Goal: Task Accomplishment & Management: Use online tool/utility

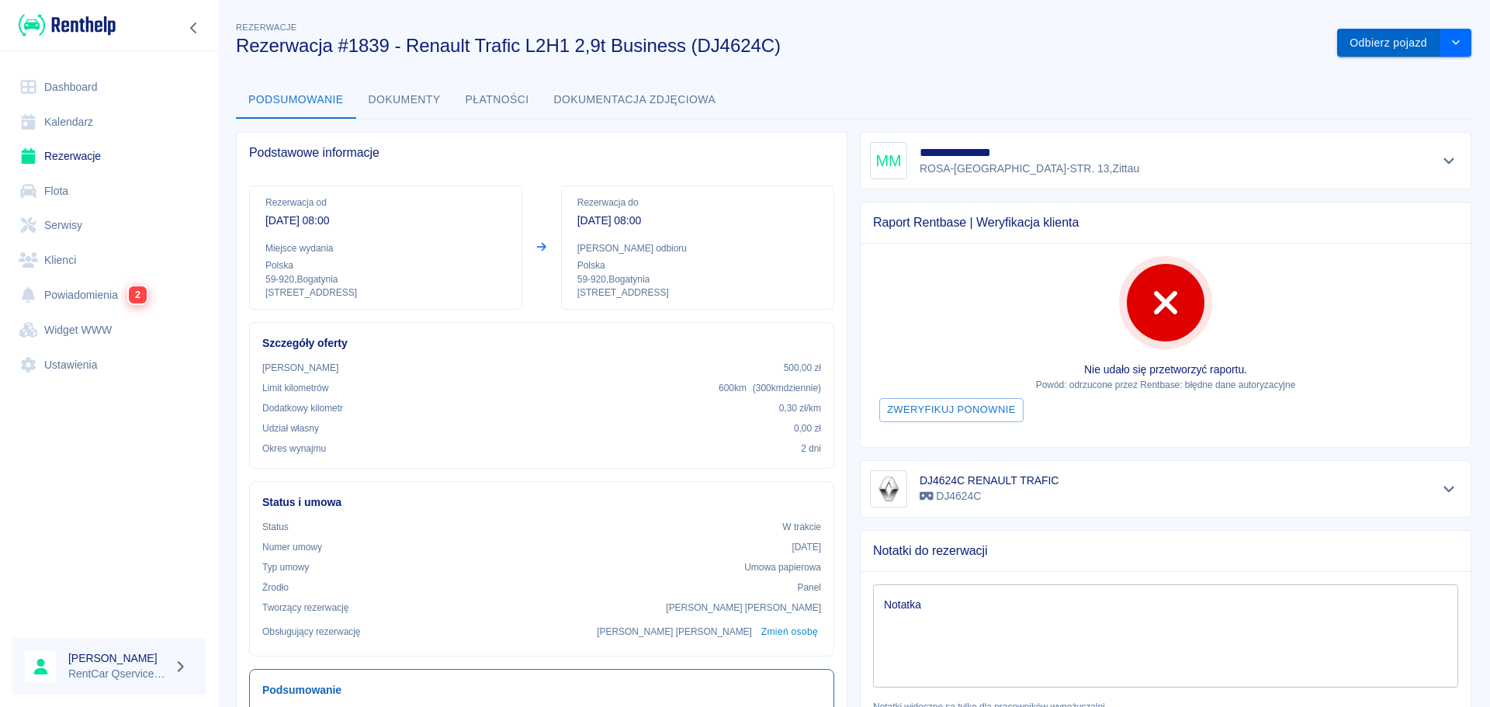
click at [1386, 38] on button "Odbierz pojazd" at bounding box center [1389, 43] width 103 height 29
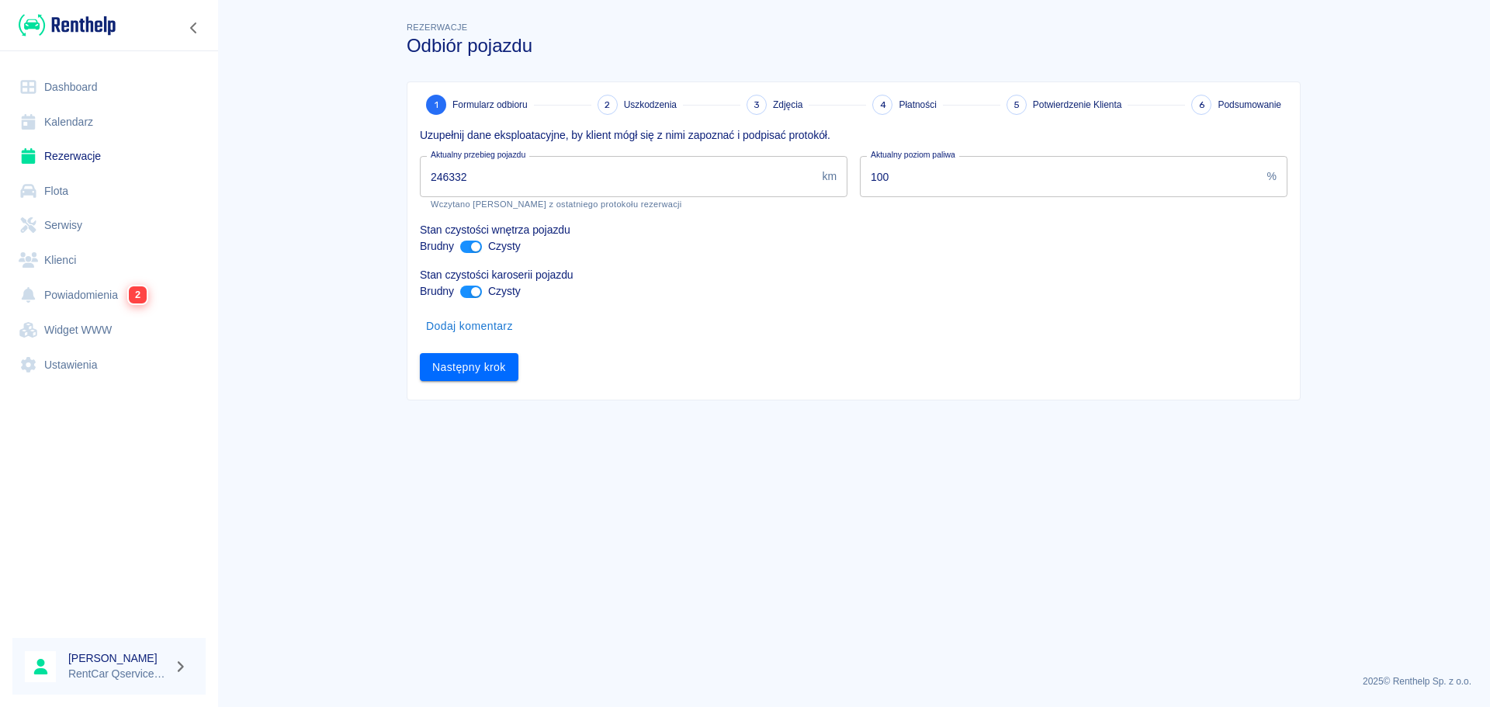
click at [587, 181] on input "246332" at bounding box center [618, 176] width 396 height 41
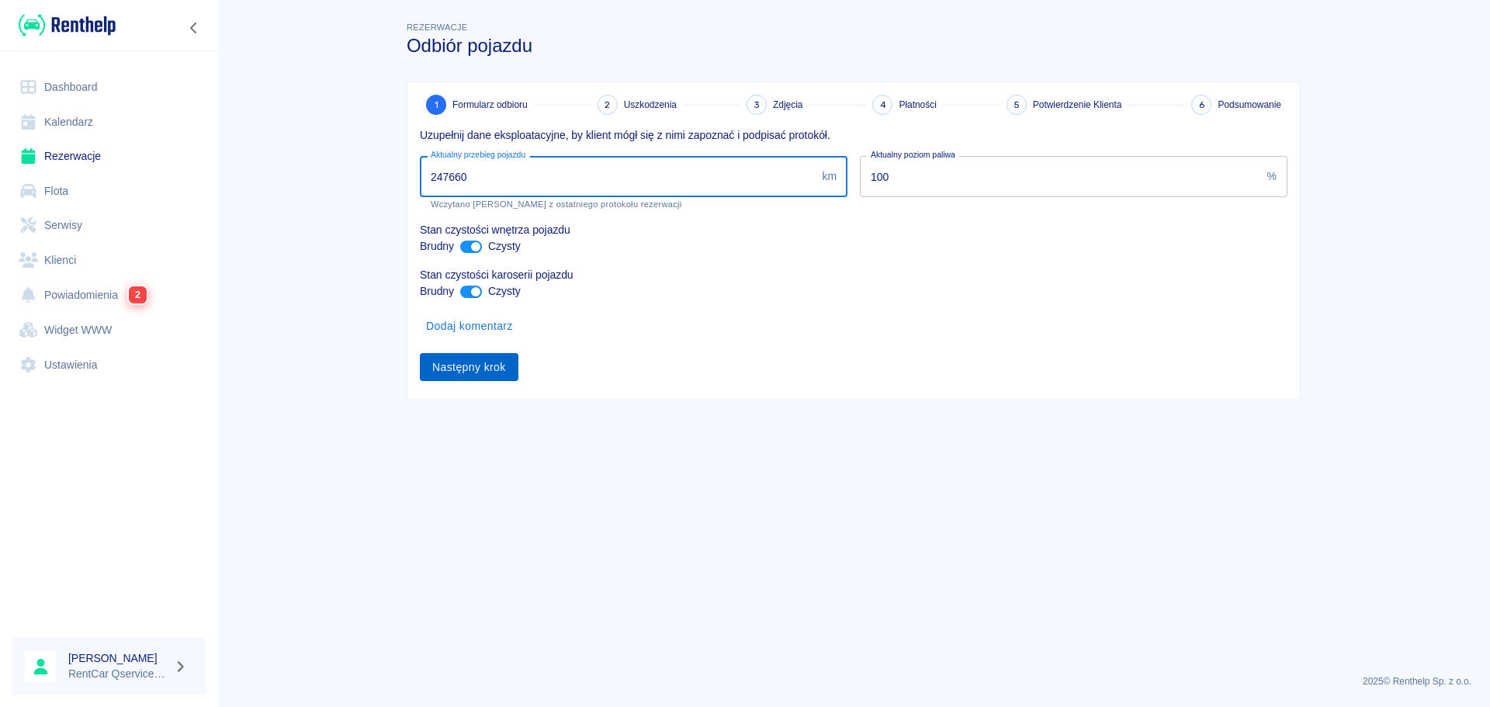
type input "247660"
click at [447, 363] on button "Następny krok" at bounding box center [469, 367] width 99 height 29
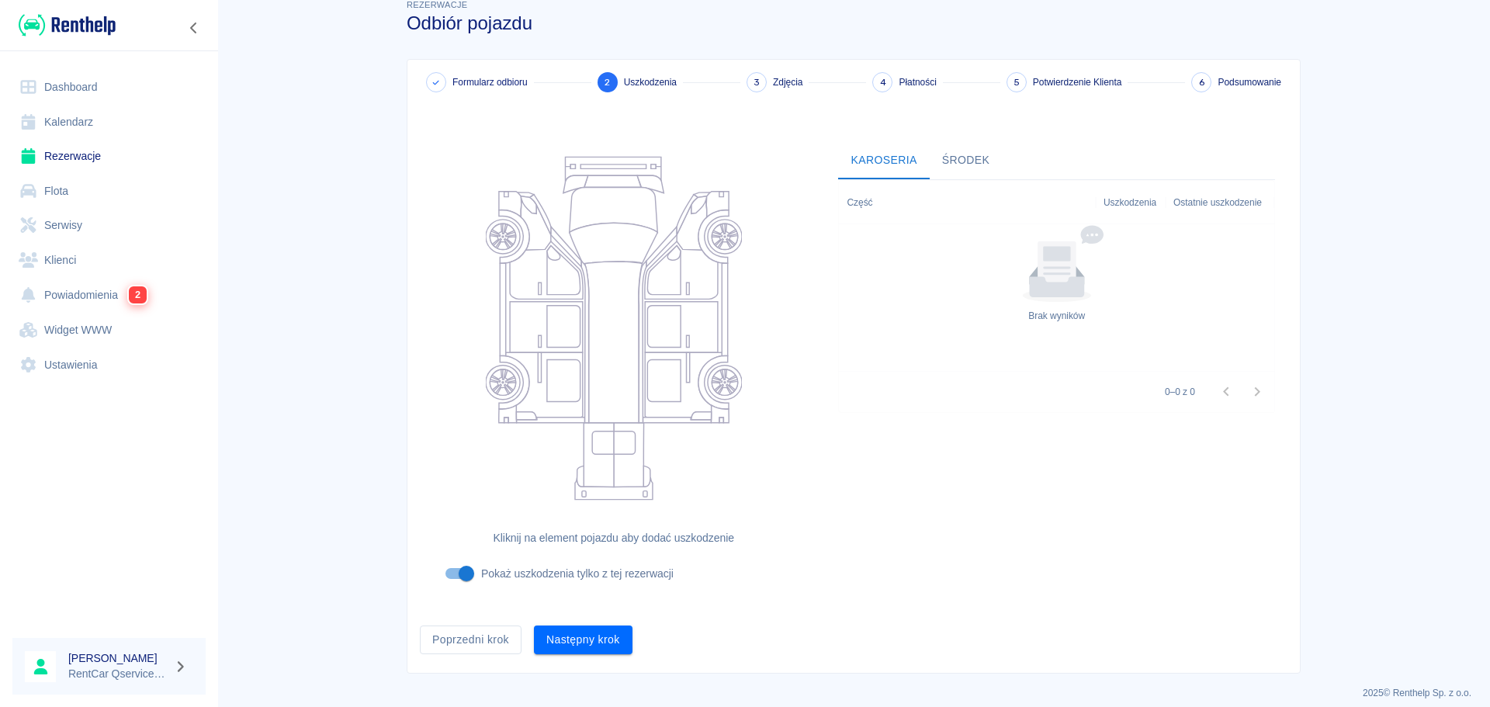
scroll to position [34, 0]
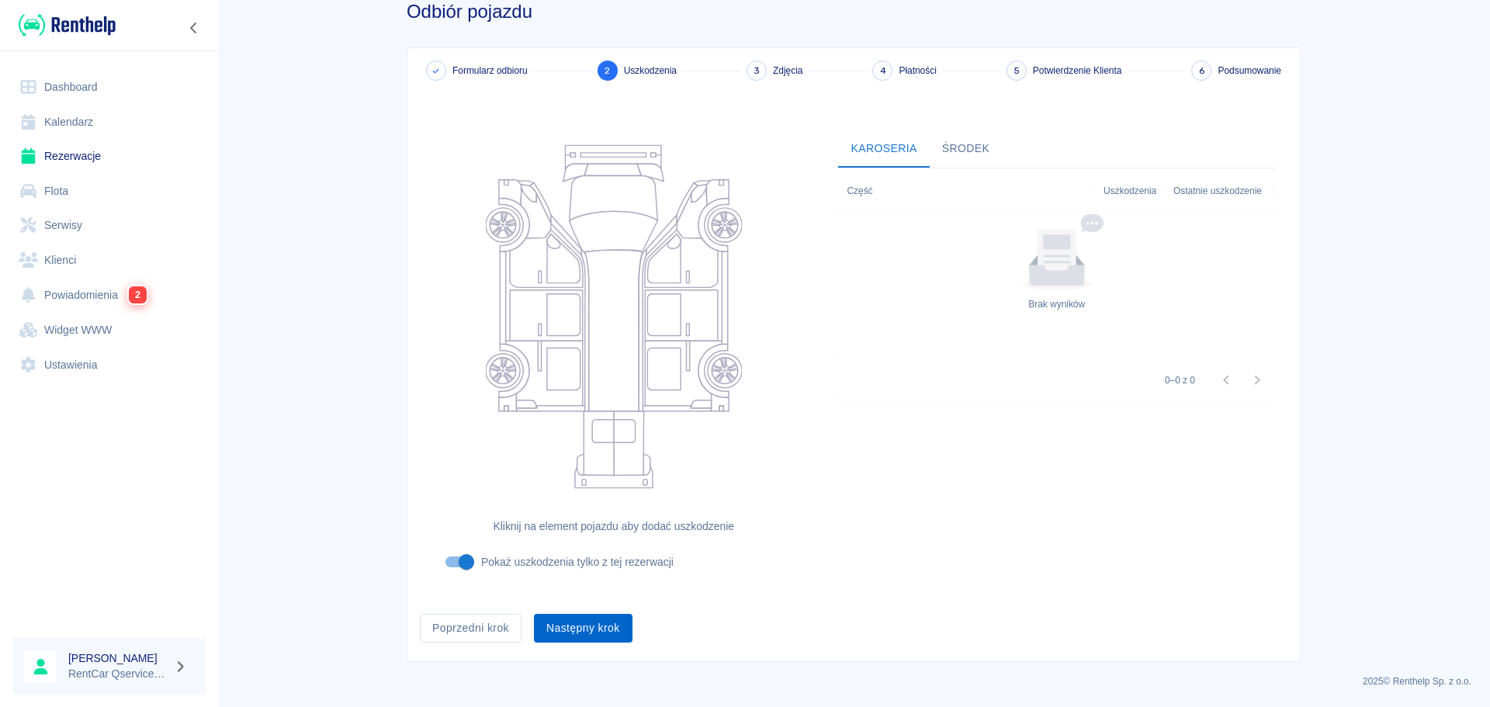
click at [602, 632] on button "Następny krok" at bounding box center [583, 628] width 99 height 29
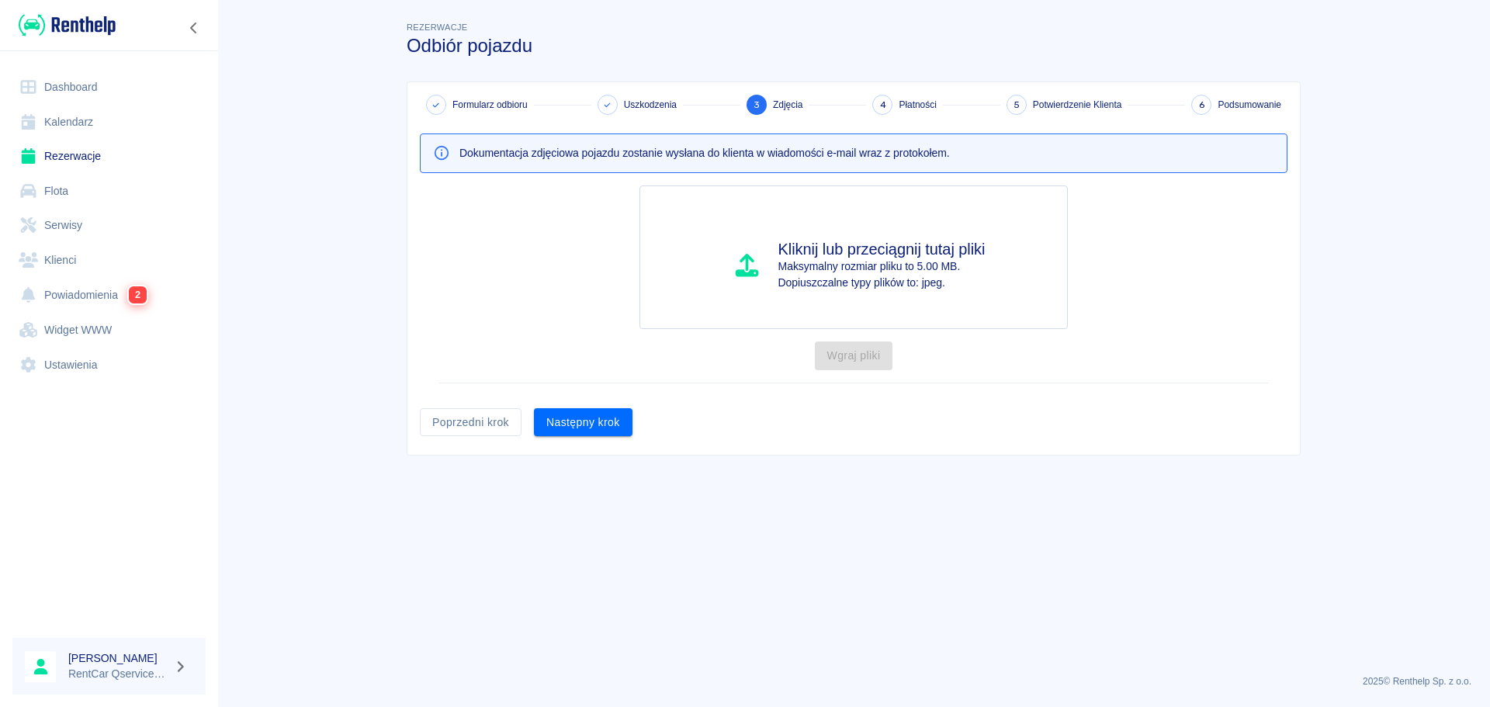
scroll to position [0, 0]
click at [586, 423] on button "Następny krok" at bounding box center [583, 422] width 99 height 29
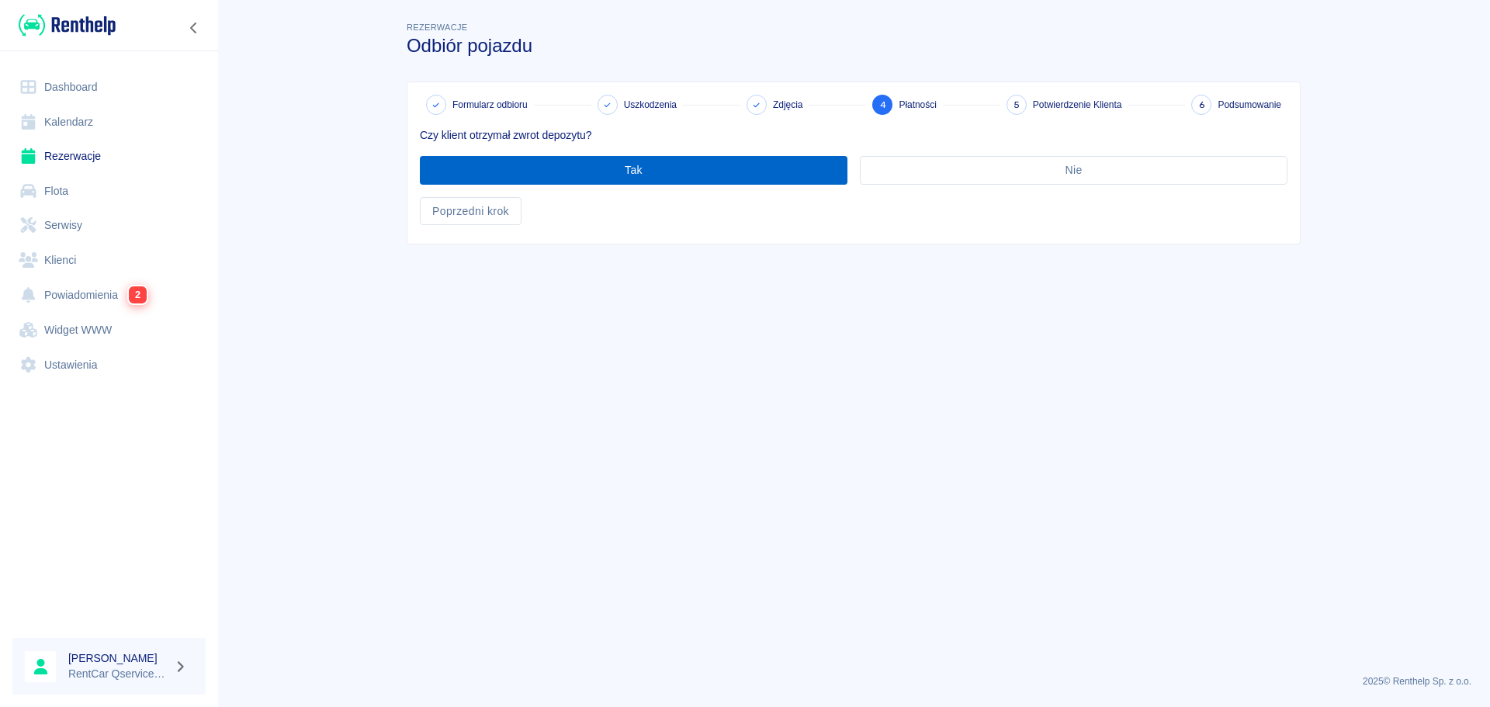
click at [673, 174] on button "Tak" at bounding box center [634, 170] width 428 height 29
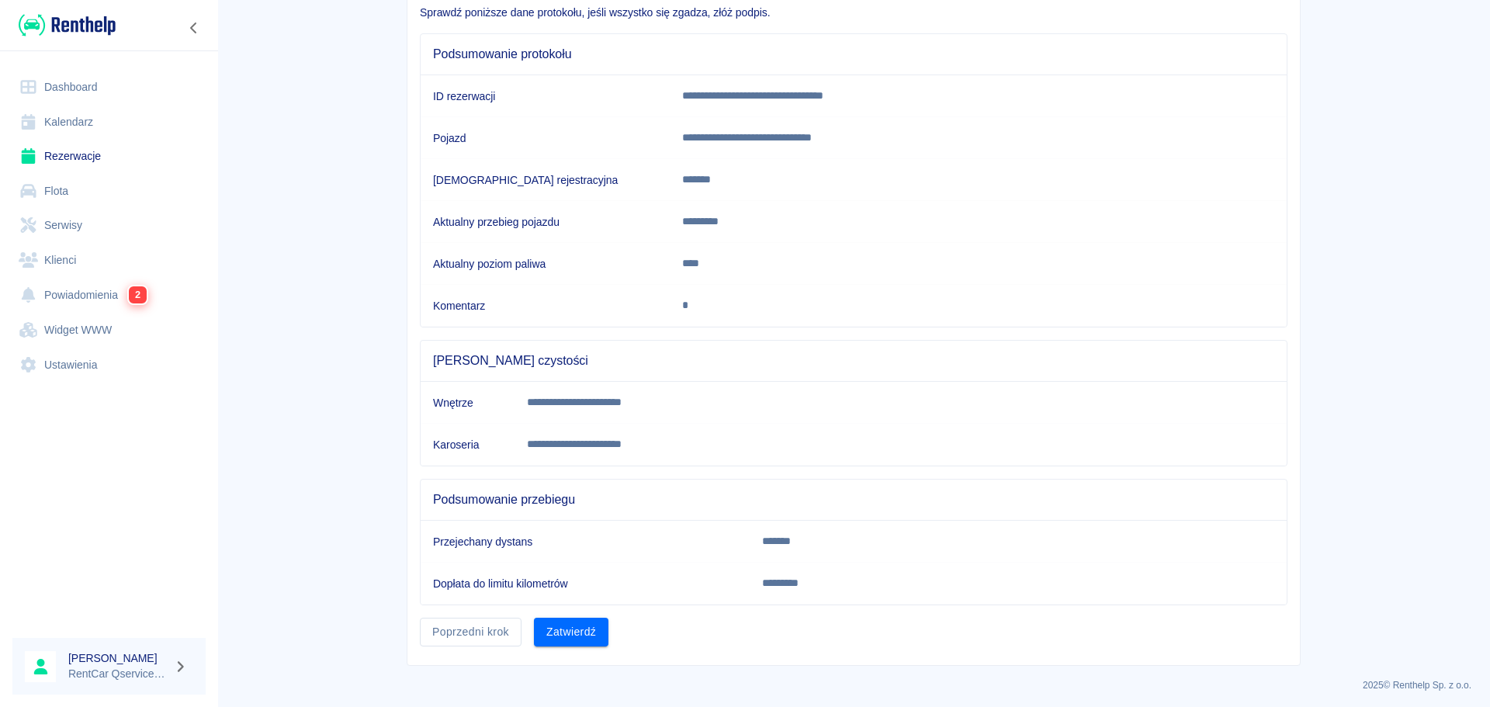
scroll to position [127, 0]
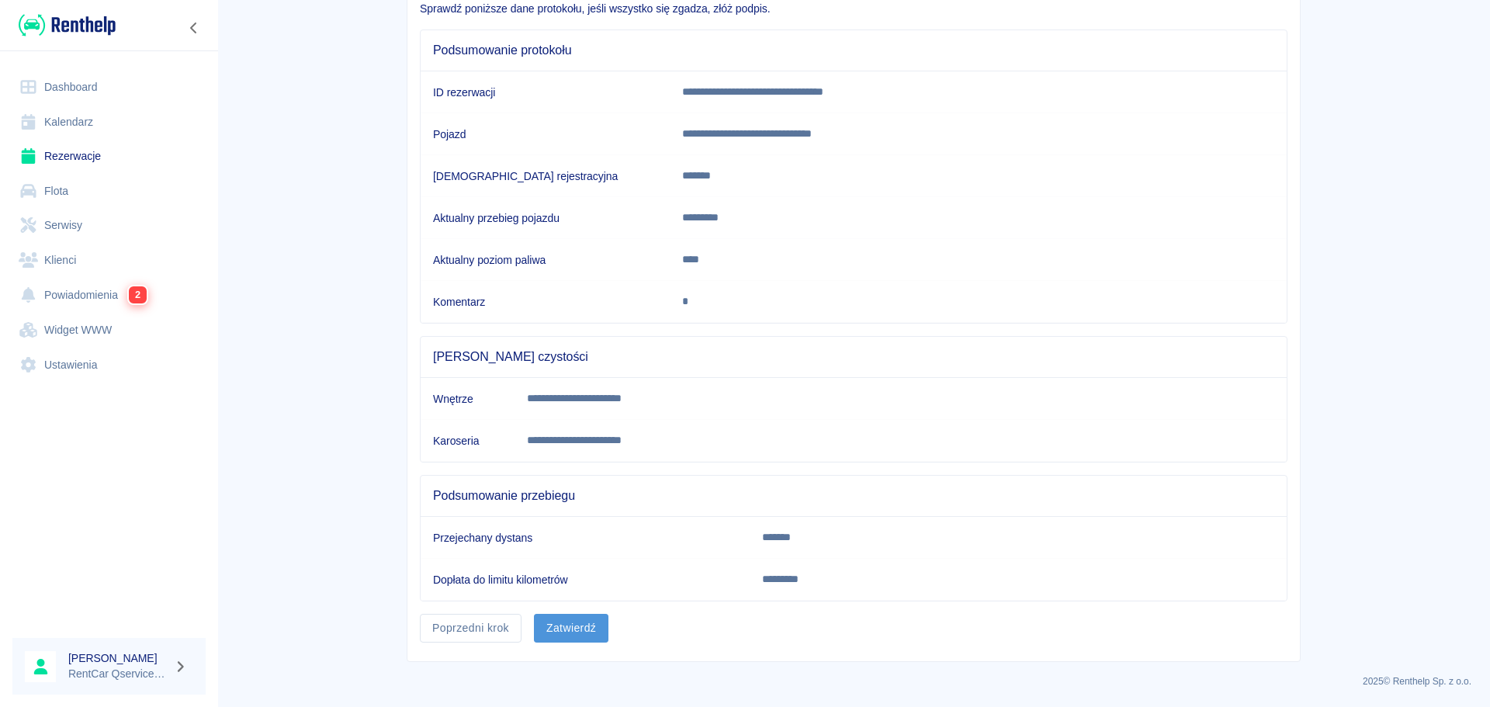
click at [553, 628] on button "Zatwierdź" at bounding box center [571, 628] width 75 height 29
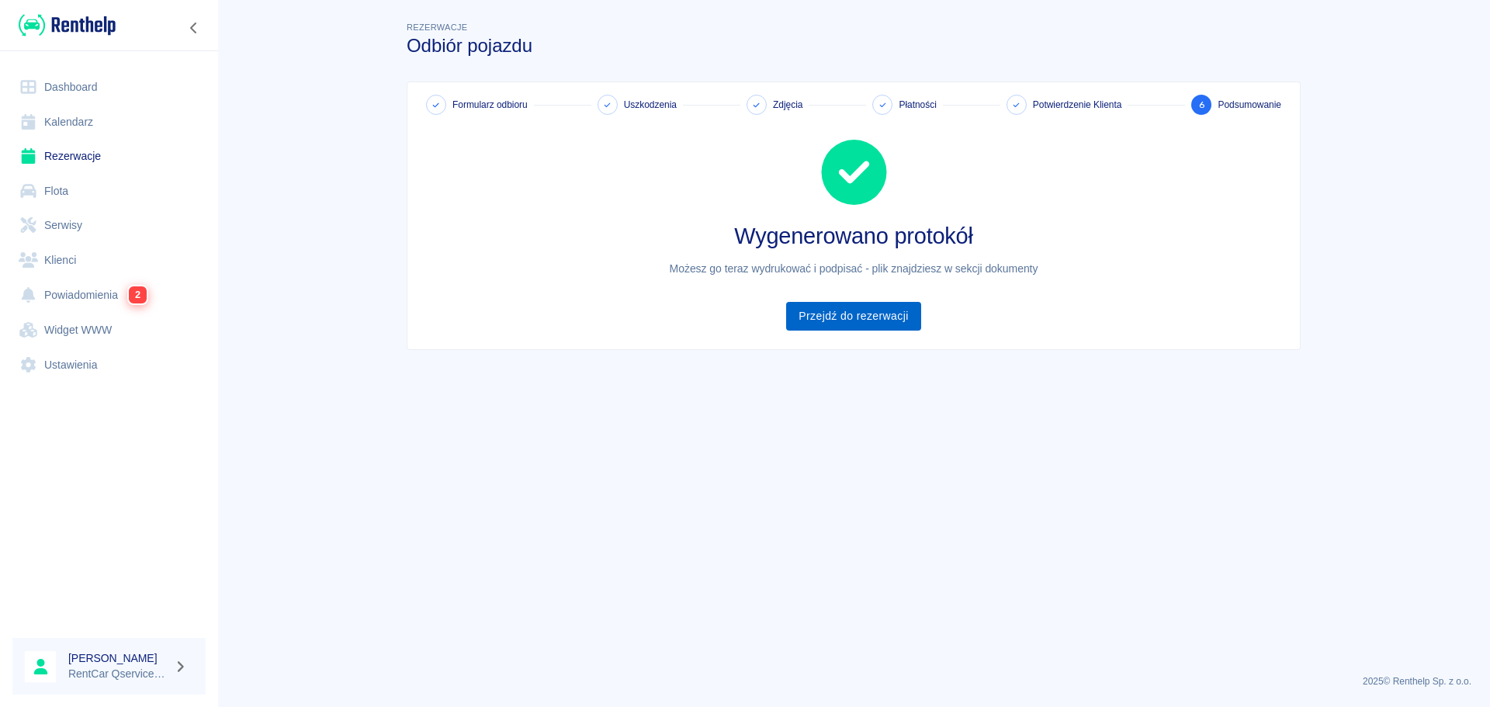
click at [863, 319] on link "Przejdź do rezerwacji" at bounding box center [853, 316] width 134 height 29
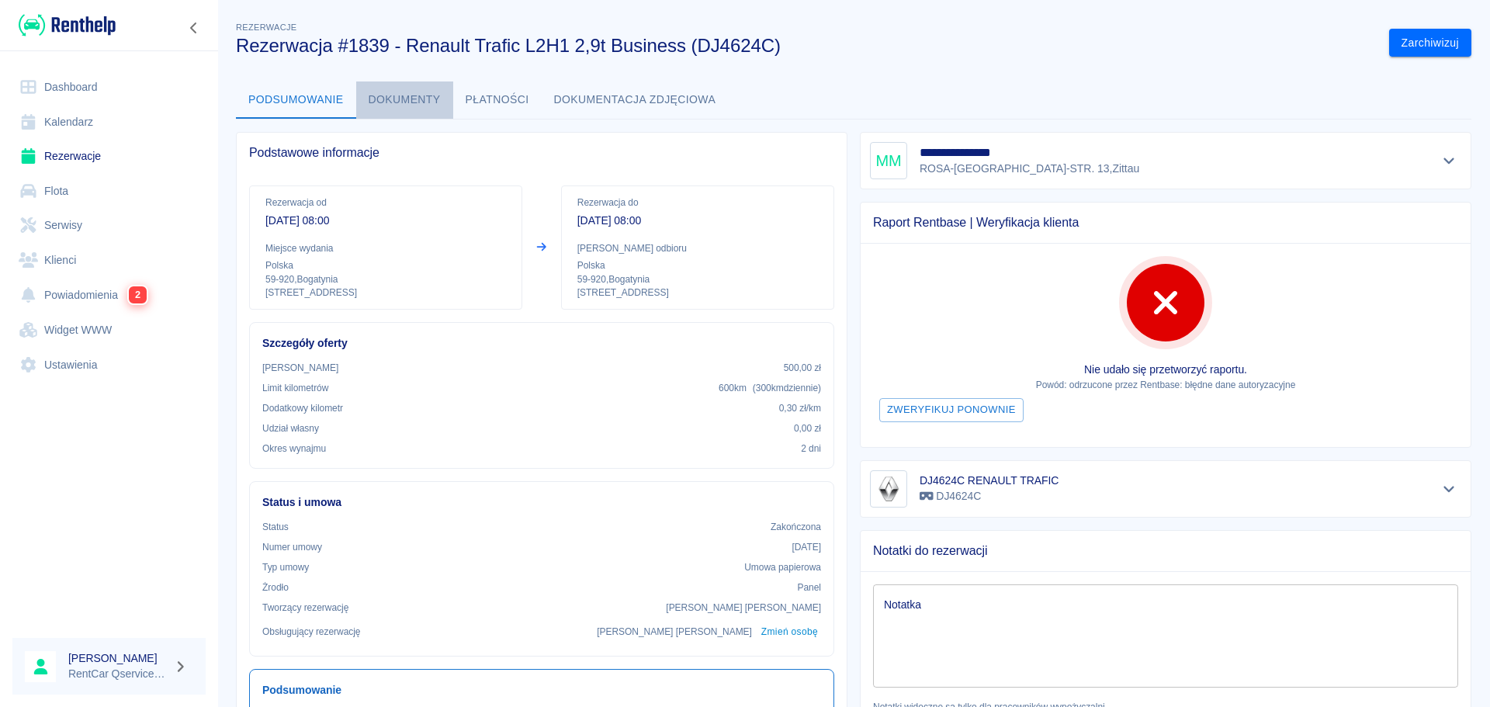
click at [393, 103] on button "Dokumenty" at bounding box center [404, 100] width 97 height 37
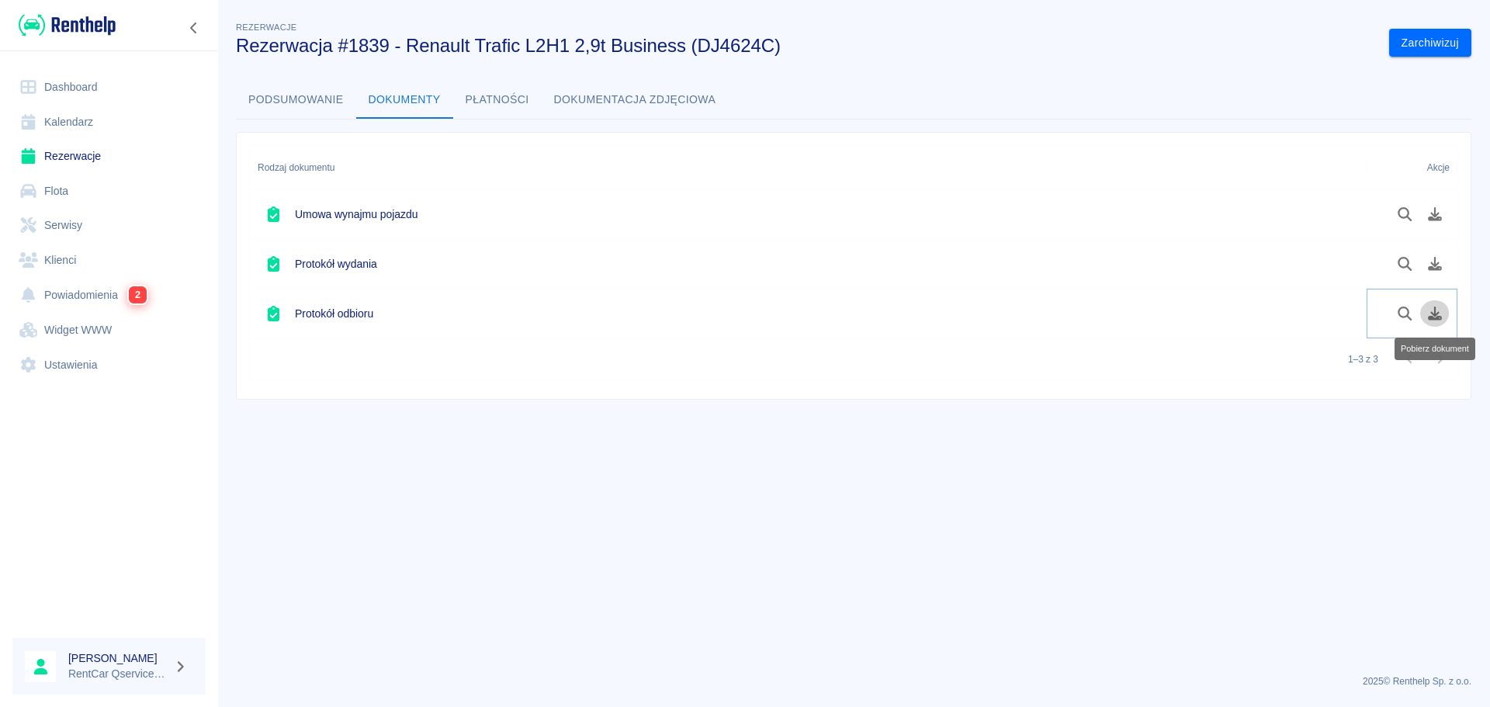
click at [1433, 317] on icon "Pobierz dokument" at bounding box center [1435, 314] width 14 height 14
